Goal: Task Accomplishment & Management: Manage account settings

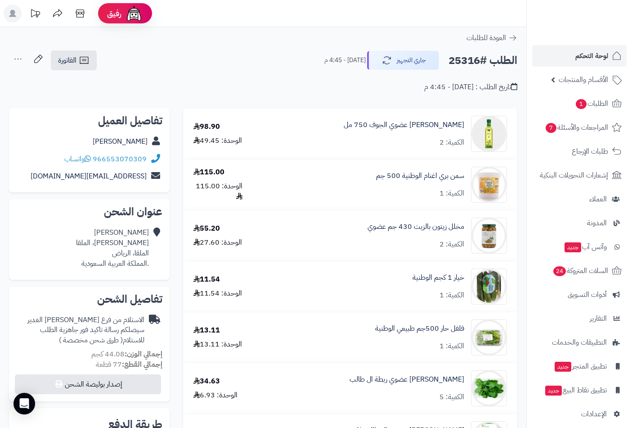
click at [582, 59] on span "لوحة التحكم" at bounding box center [592, 56] width 33 height 13
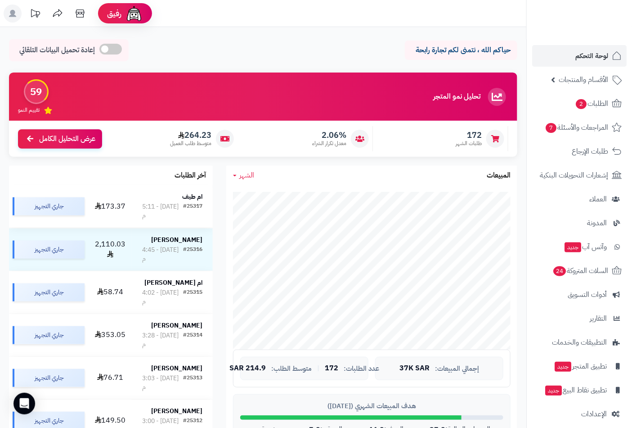
click at [187, 195] on strong "ام طيف" at bounding box center [192, 196] width 20 height 9
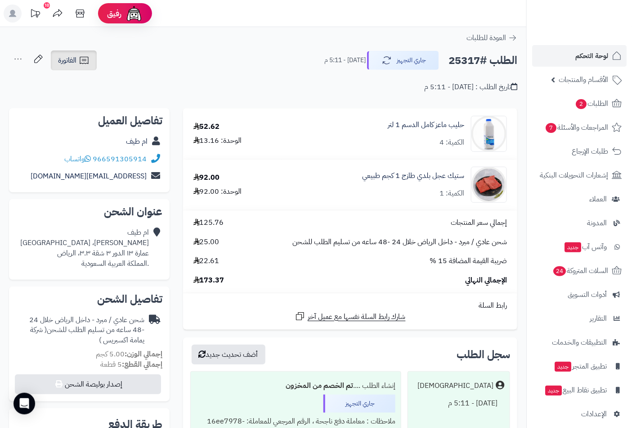
click at [64, 60] on span "الفاتورة" at bounding box center [67, 60] width 18 height 11
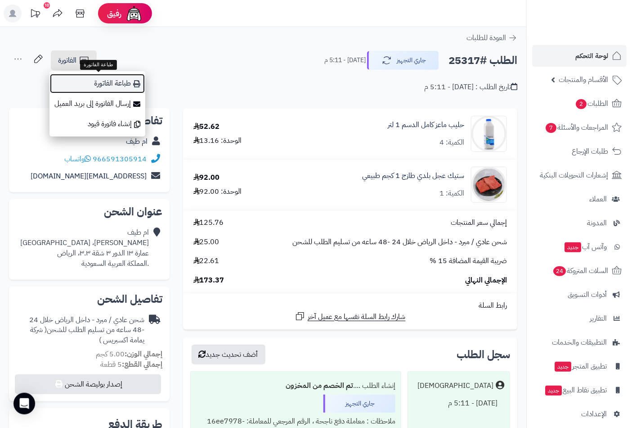
click at [122, 88] on link "طباعة الفاتورة" at bounding box center [98, 83] width 96 height 20
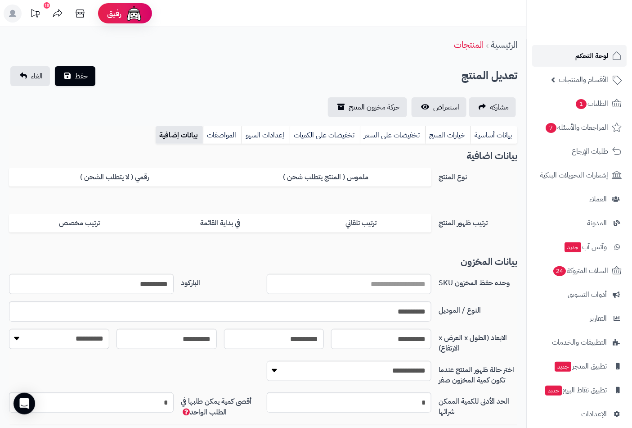
click at [584, 57] on span "لوحة التحكم" at bounding box center [592, 56] width 33 height 13
